Goal: Task Accomplishment & Management: Complete application form

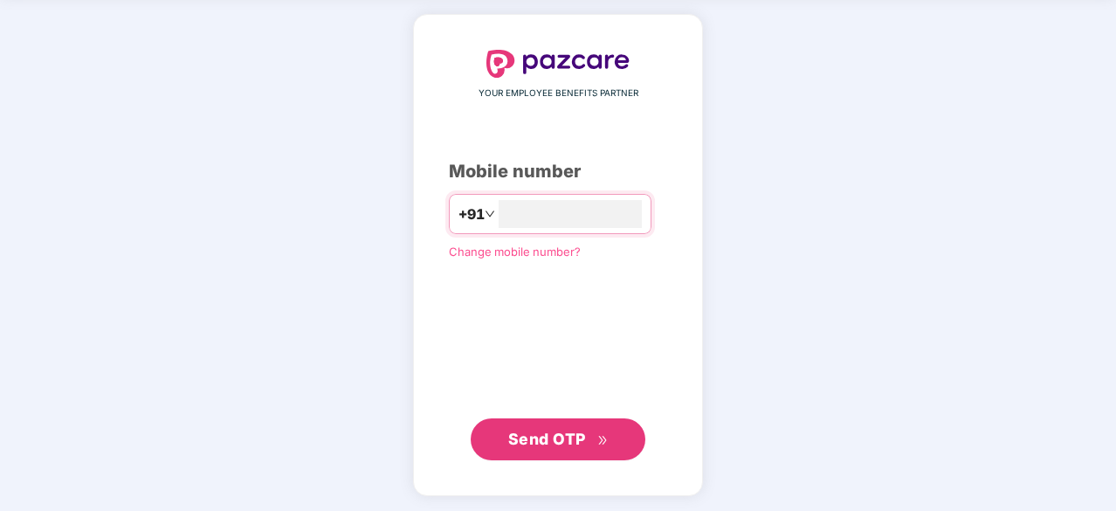
type input "**********"
click at [562, 434] on span "Send OTP" at bounding box center [547, 438] width 78 height 18
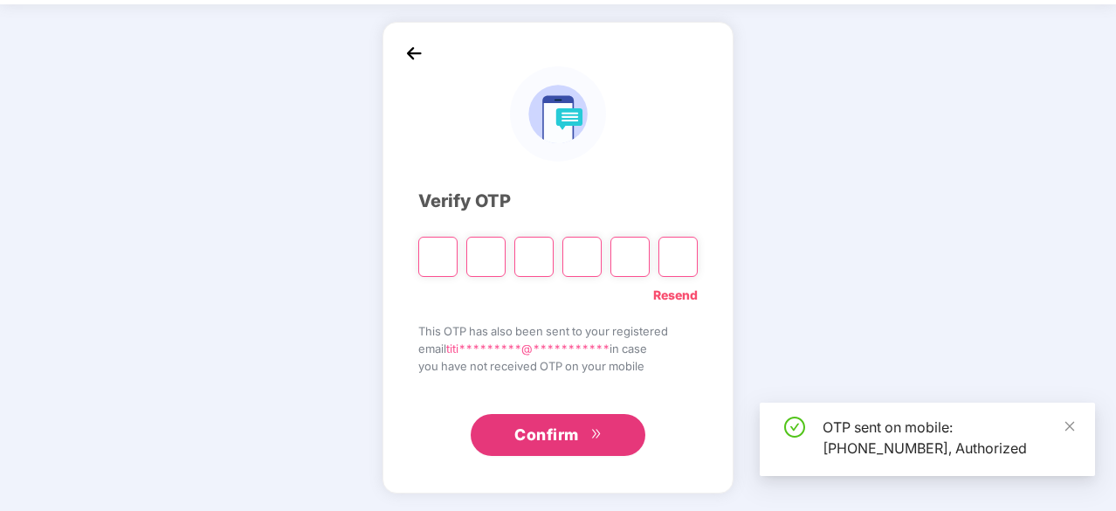
scroll to position [58, 0]
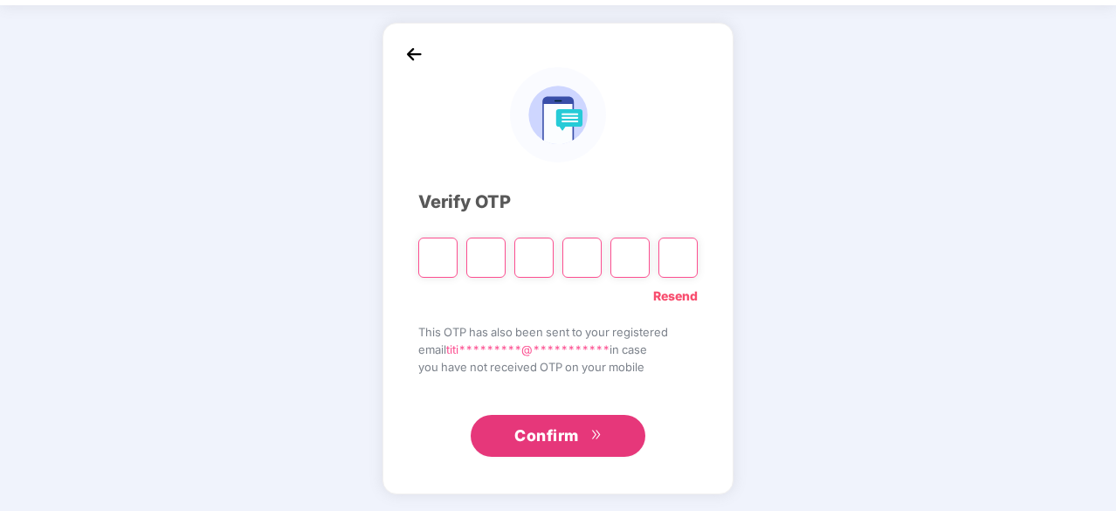
type input "*"
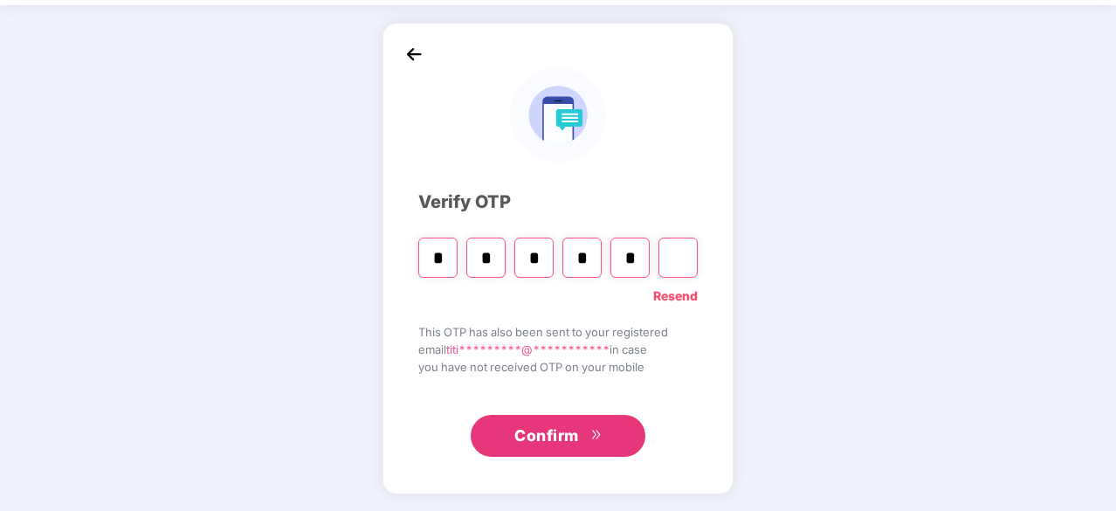
type input "*"
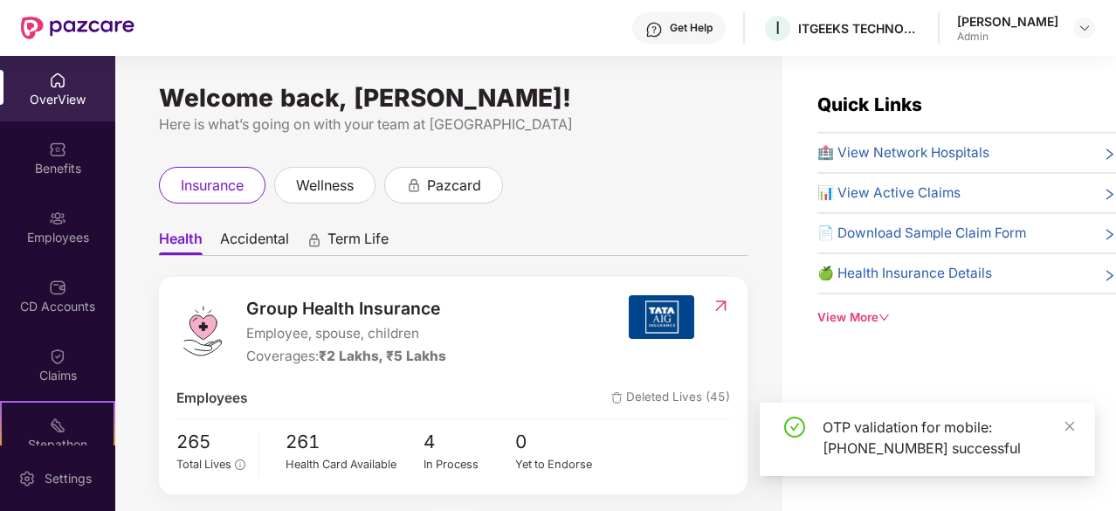
scroll to position [162, 0]
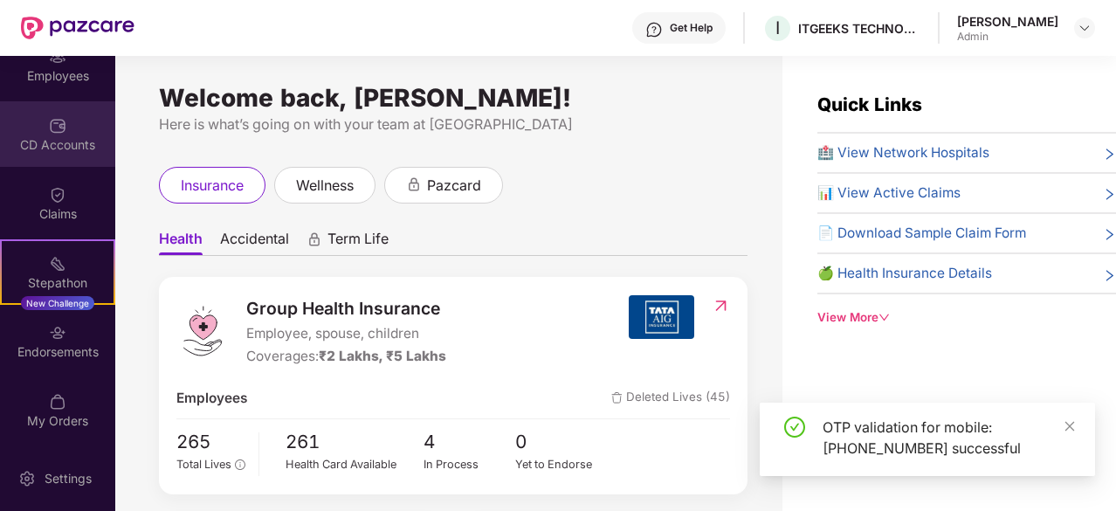
click at [61, 146] on div "CD Accounts" at bounding box center [57, 144] width 115 height 17
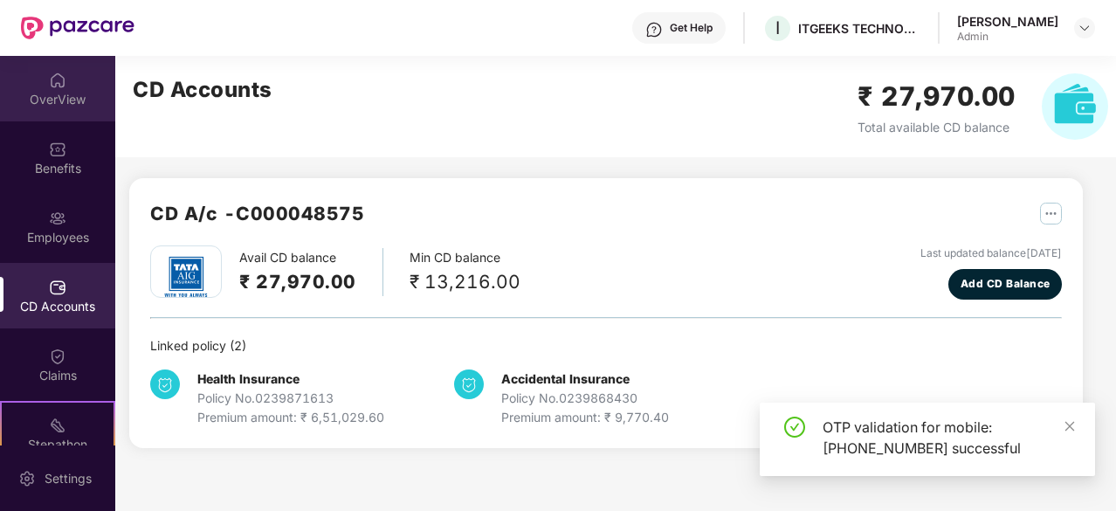
click at [67, 58] on div "OverView" at bounding box center [57, 88] width 115 height 65
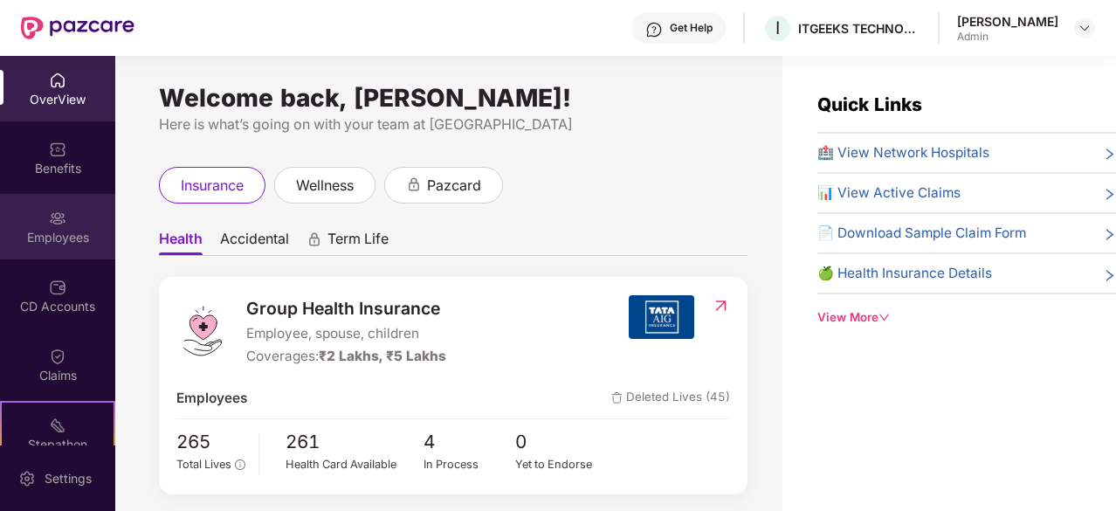
click at [49, 224] on img at bounding box center [57, 218] width 17 height 17
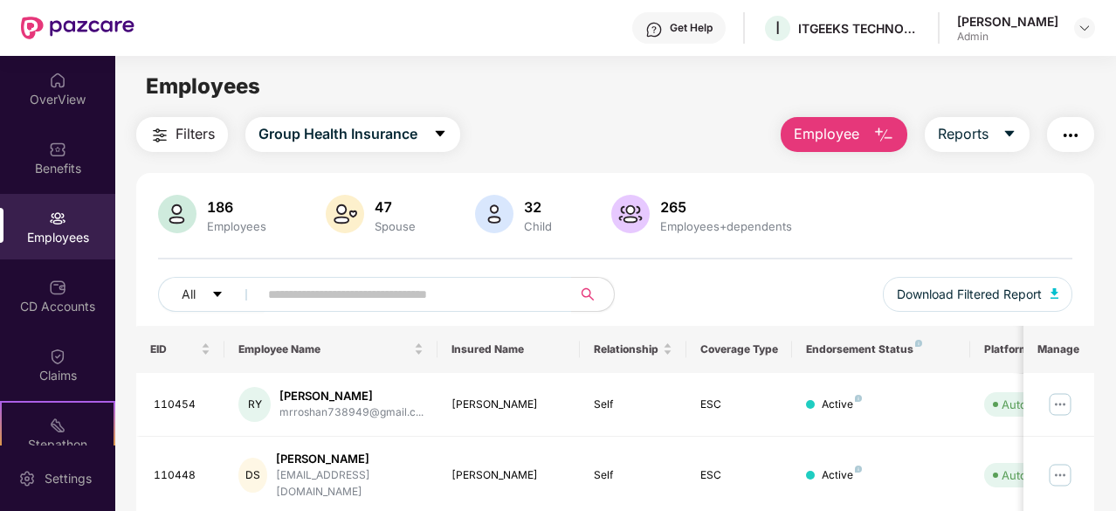
click at [49, 224] on img at bounding box center [57, 218] width 17 height 17
click at [833, 125] on span "Employee" at bounding box center [826, 134] width 65 height 22
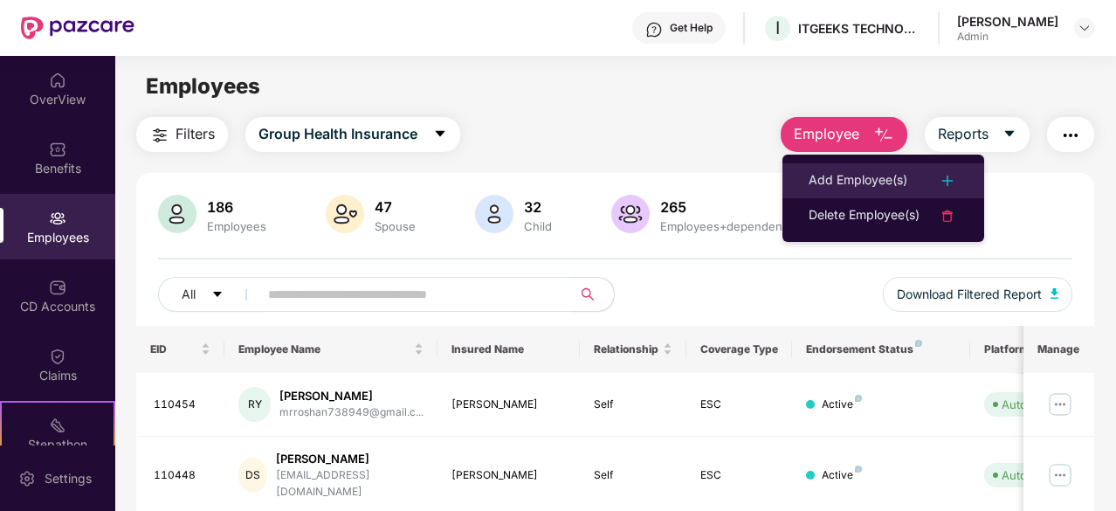
click at [869, 167] on li "Add Employee(s)" at bounding box center [883, 180] width 202 height 35
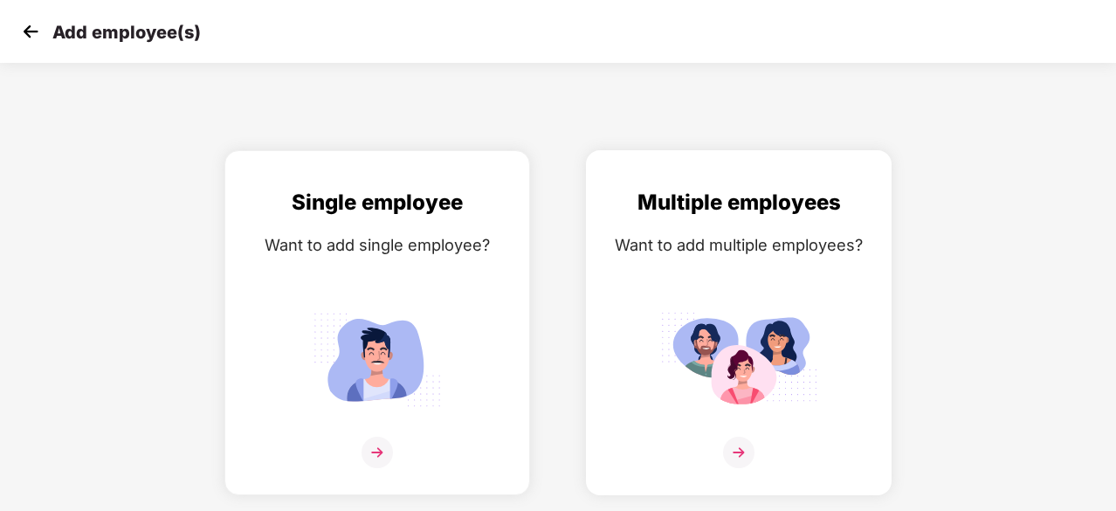
click at [753, 338] on img at bounding box center [738, 359] width 157 height 109
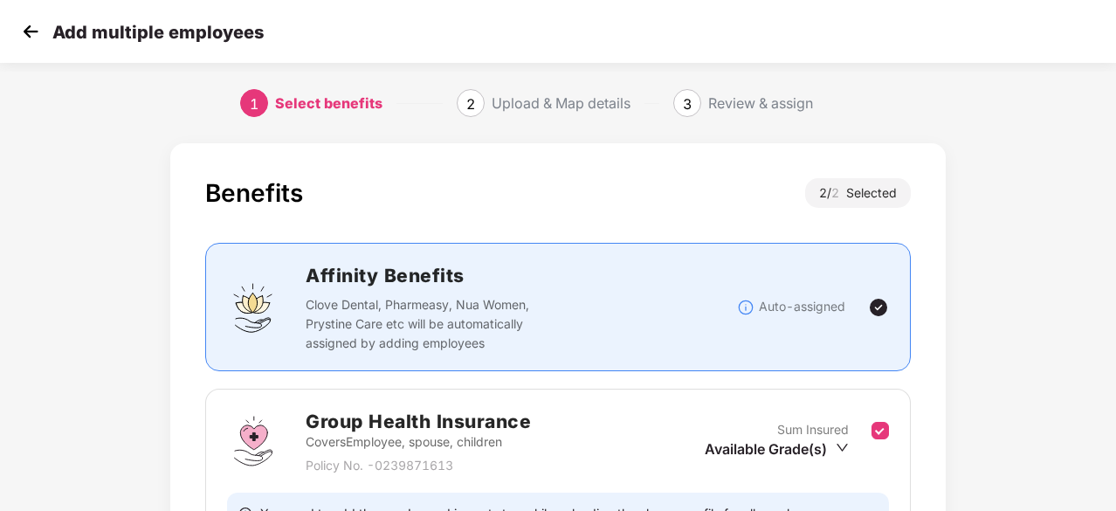
scroll to position [313, 0]
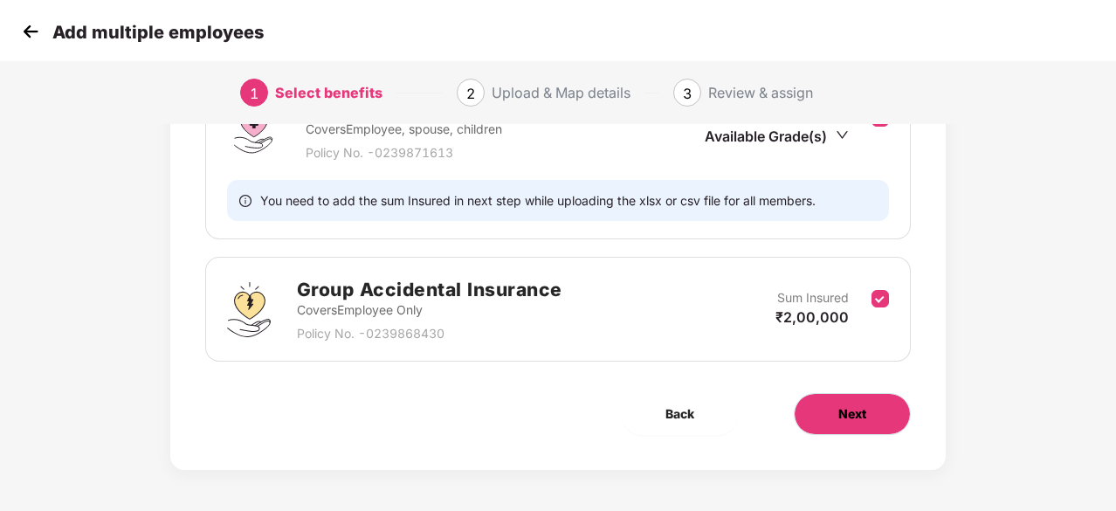
click at [840, 409] on span "Next" at bounding box center [852, 413] width 28 height 19
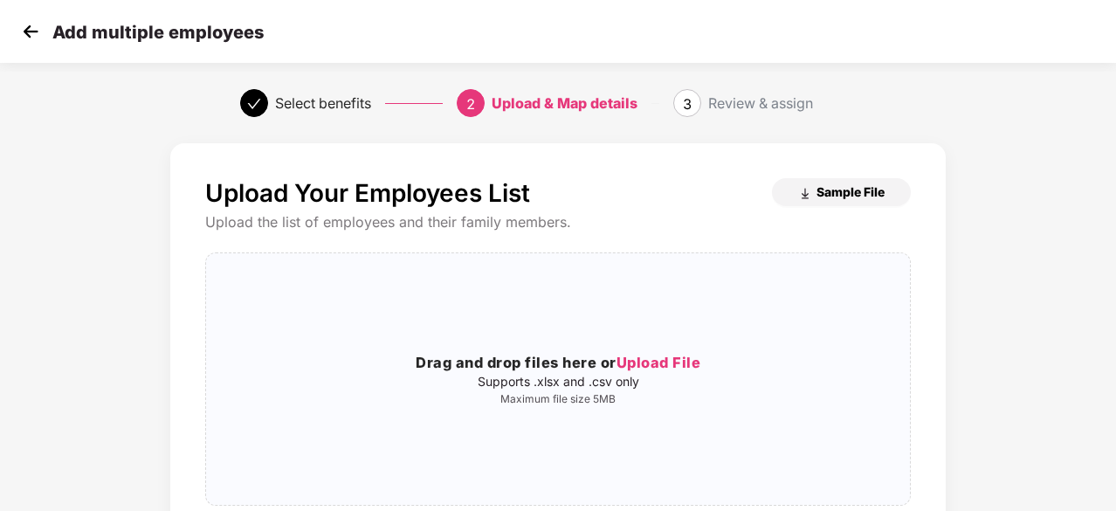
click at [835, 190] on span "Sample File" at bounding box center [850, 191] width 68 height 17
click at [648, 359] on span "Upload File" at bounding box center [658, 362] width 85 height 17
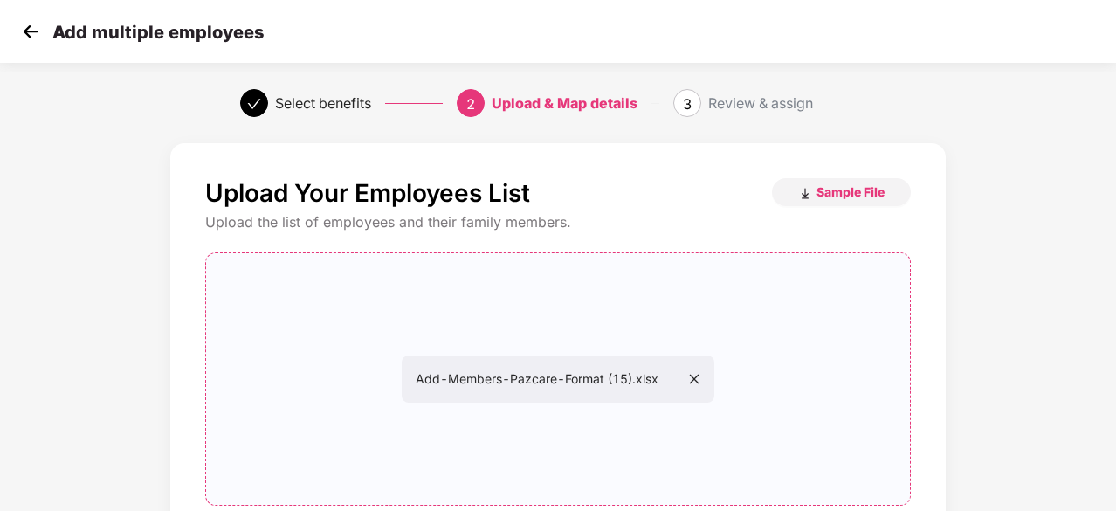
scroll to position [190, 0]
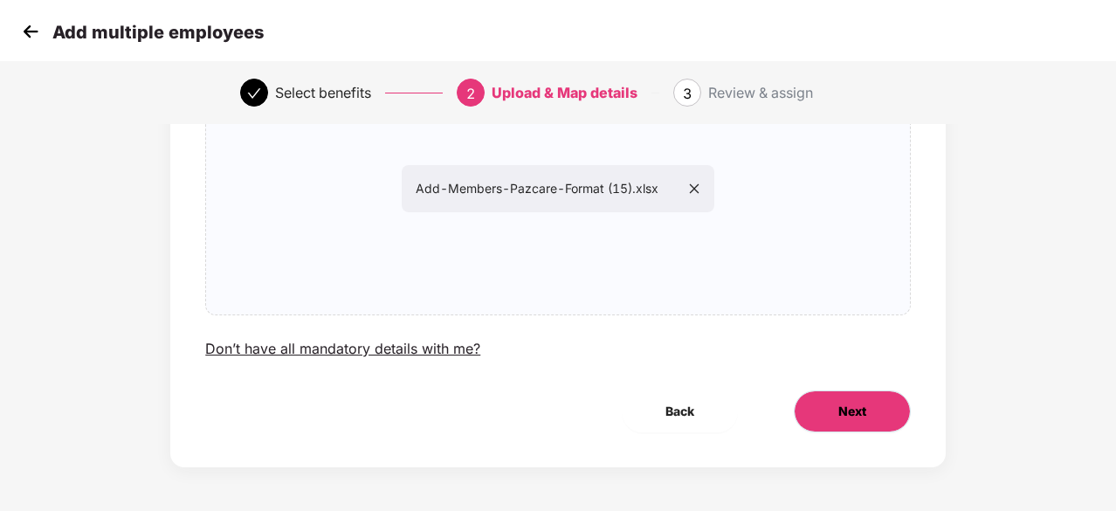
click at [875, 406] on button "Next" at bounding box center [852, 411] width 117 height 42
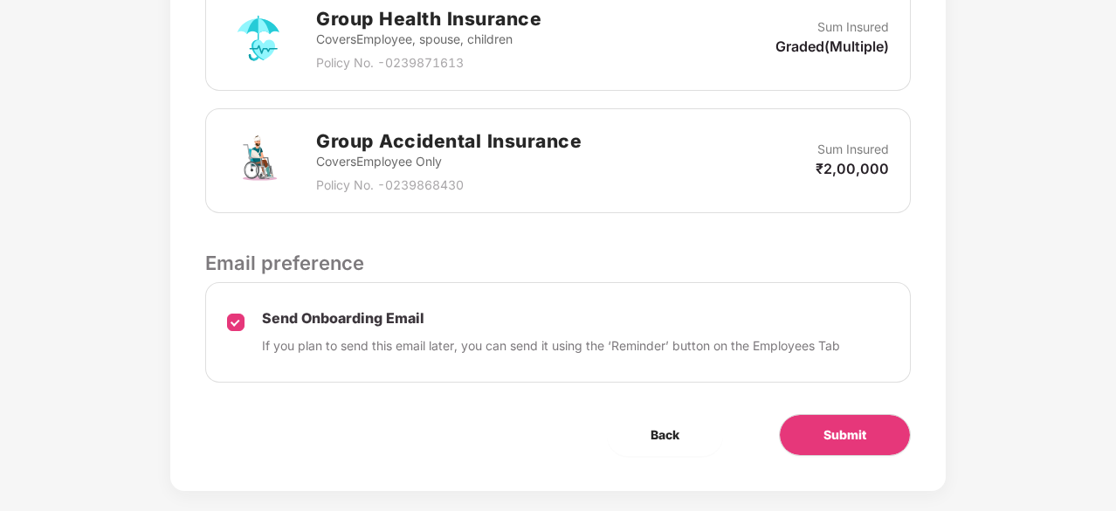
scroll to position [601, 0]
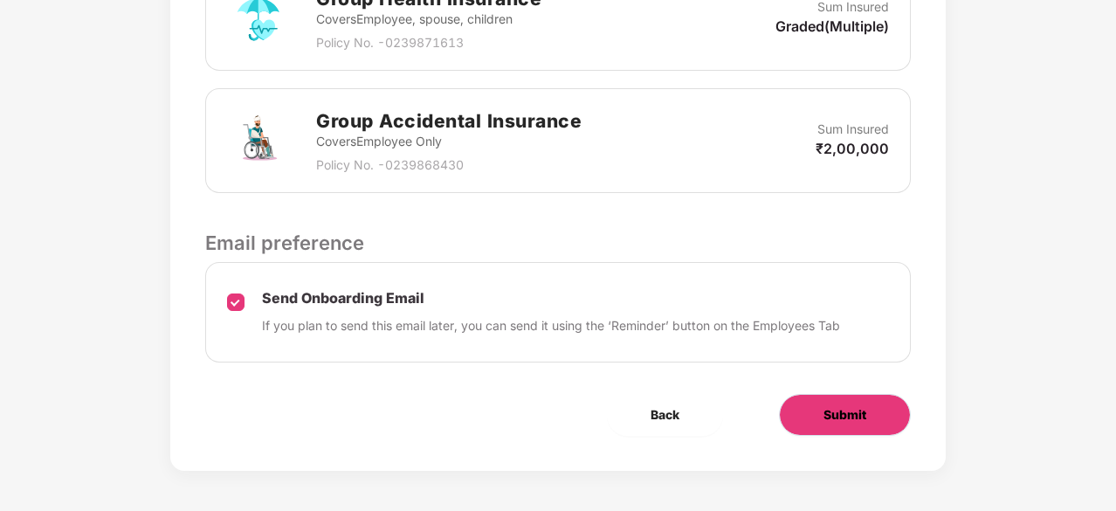
click at [869, 413] on button "Submit" at bounding box center [845, 415] width 132 height 42
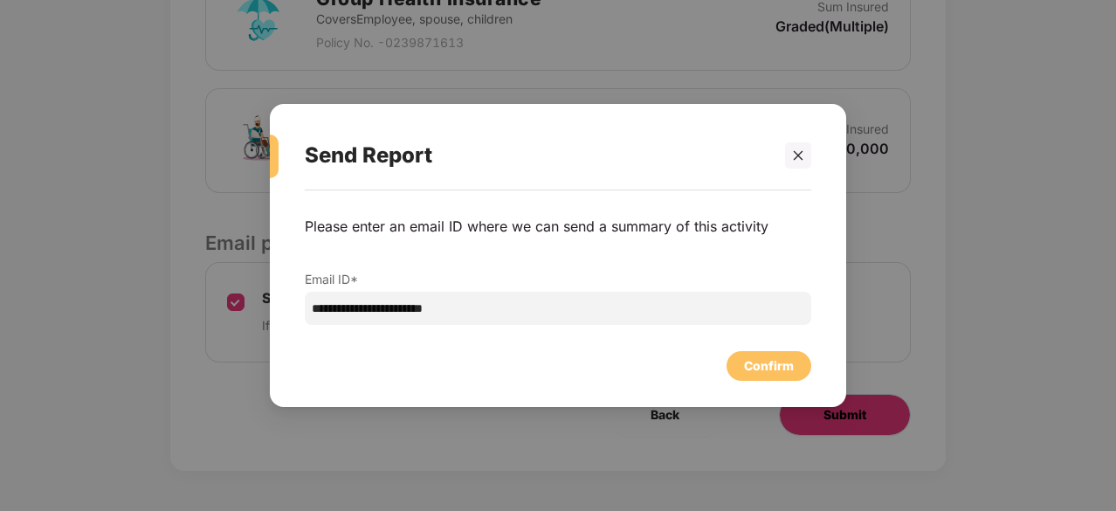
scroll to position [0, 0]
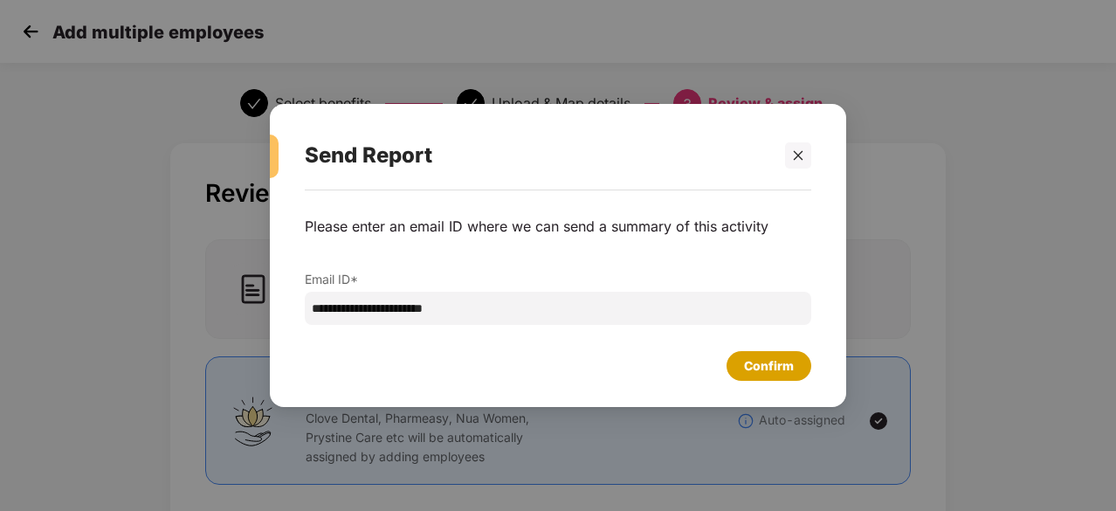
click at [774, 356] on div "Confirm" at bounding box center [769, 365] width 50 height 19
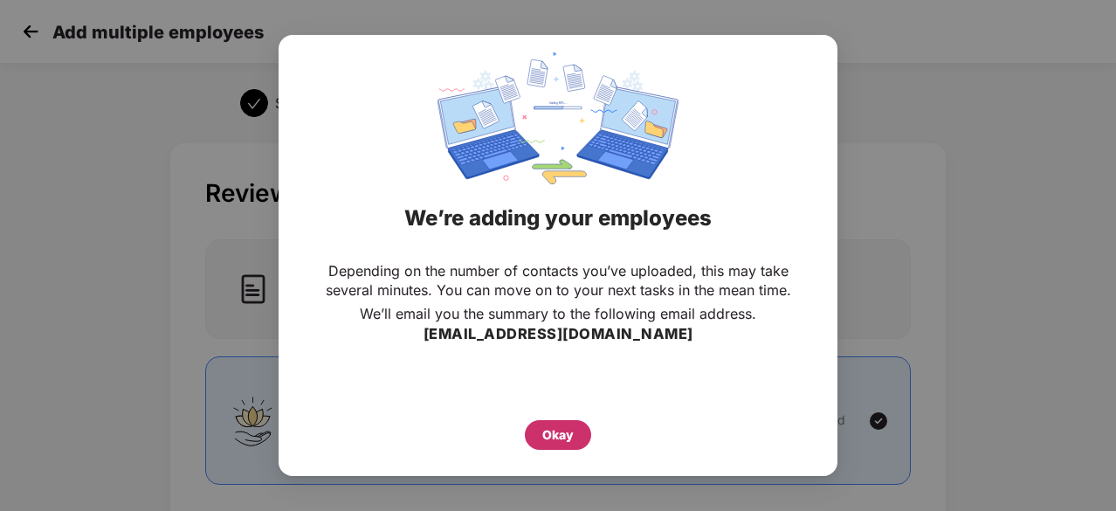
click at [561, 426] on div "Okay" at bounding box center [557, 434] width 31 height 19
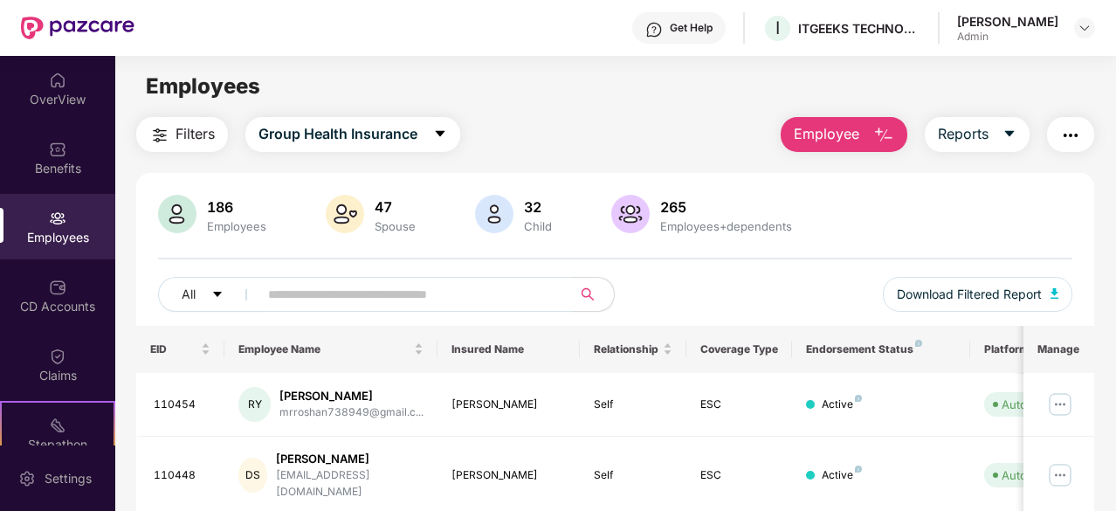
click at [359, 291] on input "text" at bounding box center [408, 294] width 280 height 26
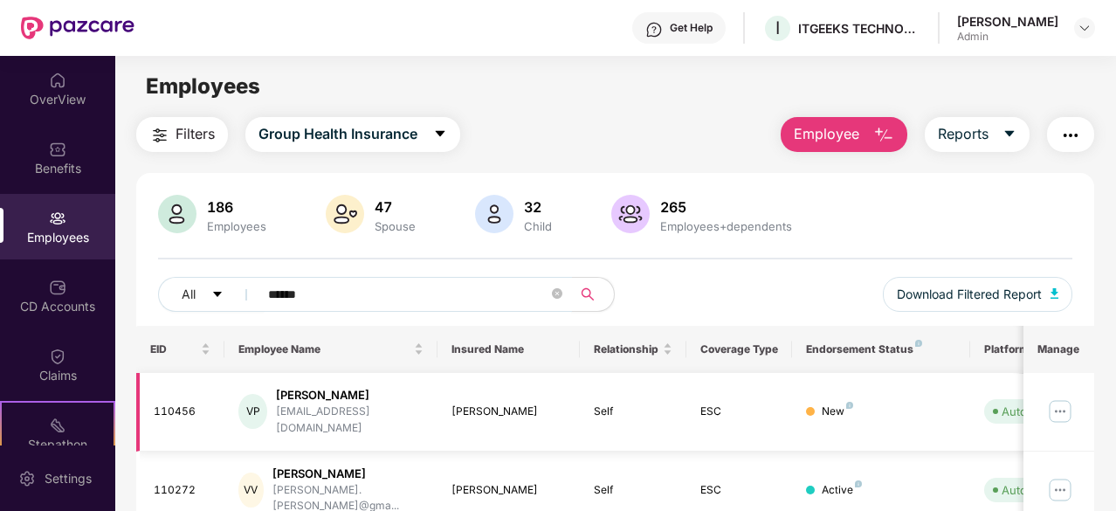
scroll to position [113, 0]
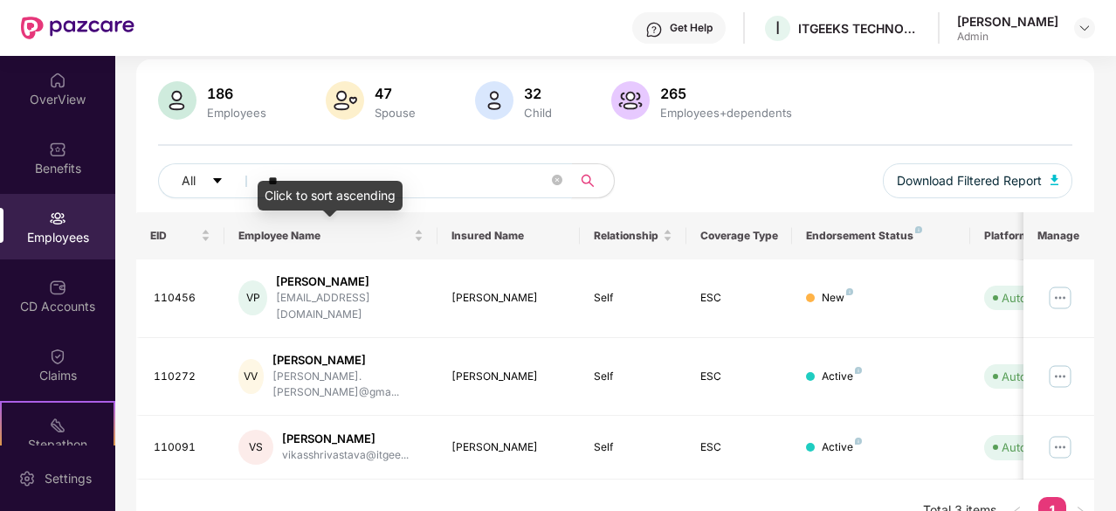
type input "*"
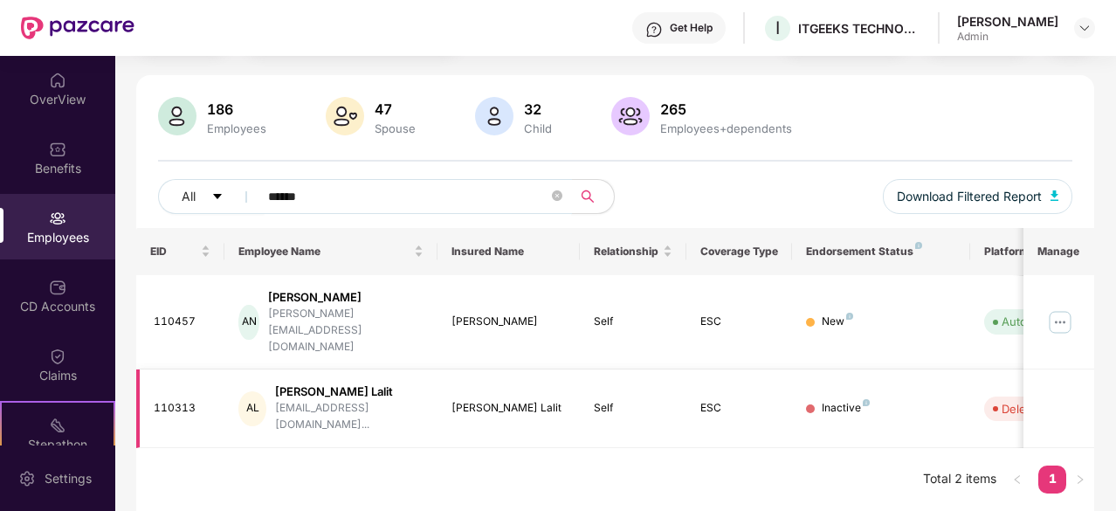
scroll to position [56, 0]
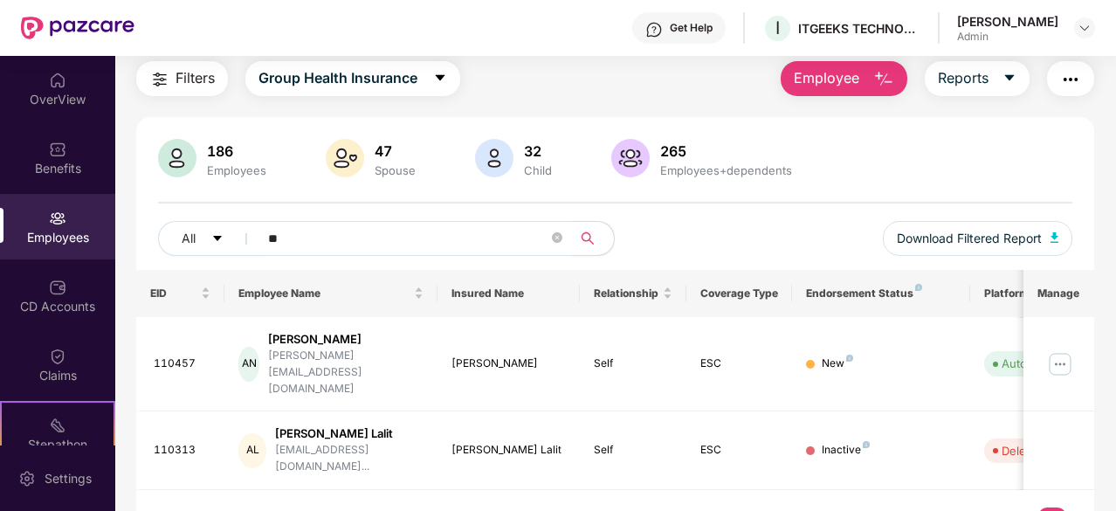
type input "*"
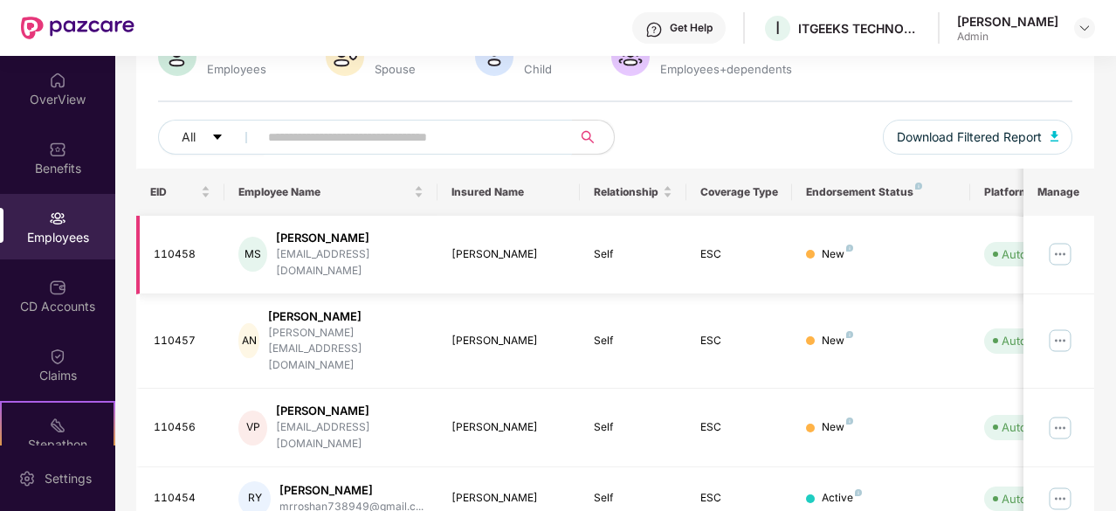
scroll to position [0, 0]
